Goal: Find specific page/section: Find specific page/section

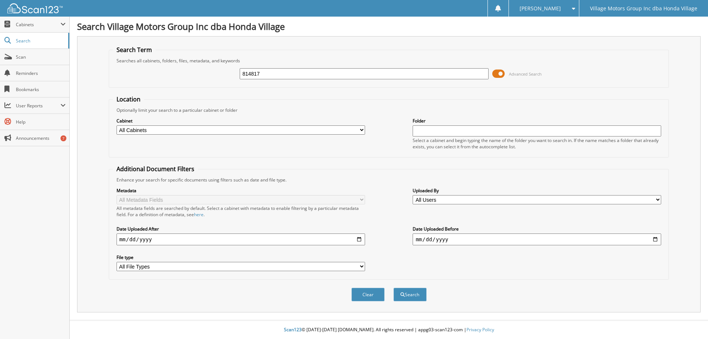
type input "814817"
click at [394, 288] on button "Search" at bounding box center [410, 295] width 33 height 14
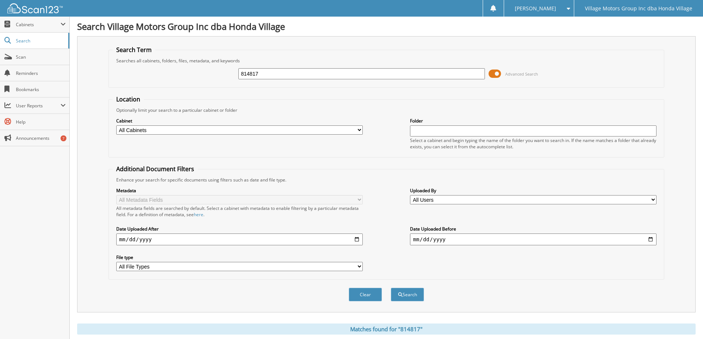
click at [493, 73] on span at bounding box center [495, 73] width 13 height 11
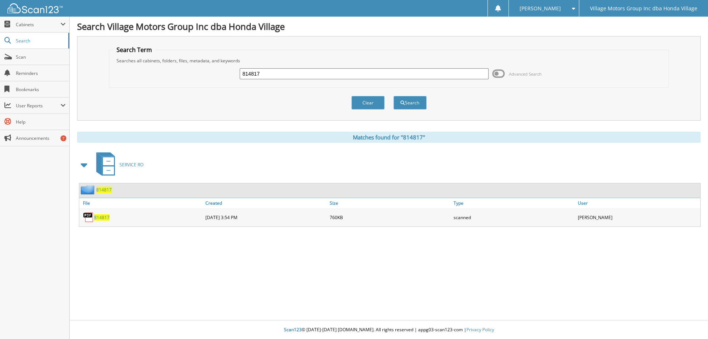
click at [103, 218] on span "814817" at bounding box center [101, 217] width 15 height 6
